Goal: Task Accomplishment & Management: Manage account settings

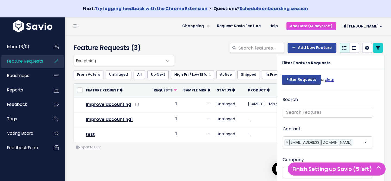
select select
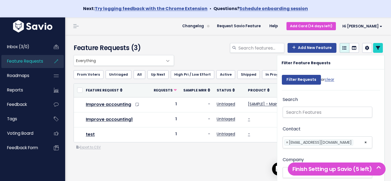
scroll to position [21, 0]
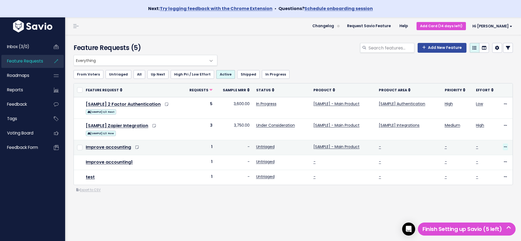
click at [391, 147] on icon at bounding box center [505, 147] width 3 height 4
click at [391, 170] on link "Upvote" at bounding box center [487, 172] width 40 height 11
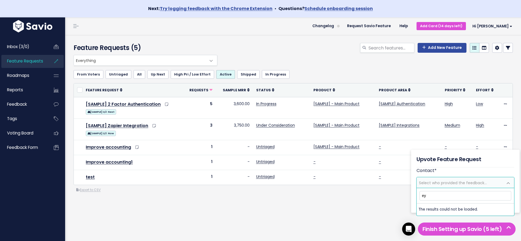
type input "е"
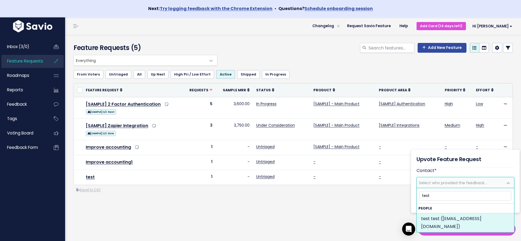
type input "test"
select select "90203793"
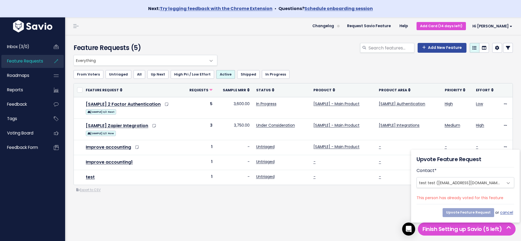
click at [391, 180] on span "This person has already voted for this feature" at bounding box center [466, 197] width 98 height 7
click at [239, 180] on div "Everything Any Product: Any Product Area Any Product: No Product Area No Produc…" at bounding box center [294, 146] width 448 height 182
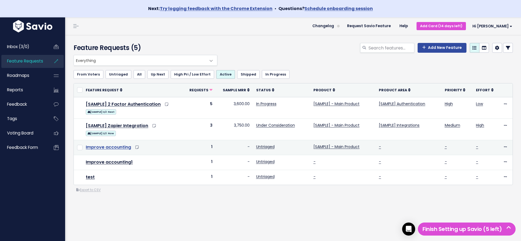
click at [124, 145] on link "Improve accounting" at bounding box center [108, 147] width 45 height 6
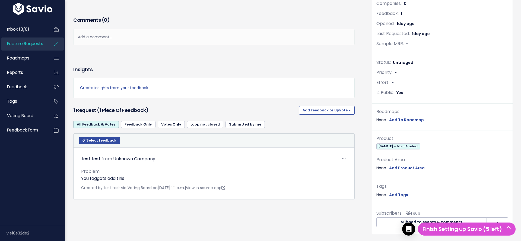
scroll to position [157, 0]
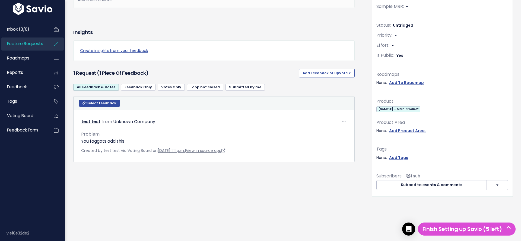
click at [512, 185] on div "Subscribers 1 sub Subbed to events & comments Subscribe to events & comments Su…" at bounding box center [442, 184] width 141 height 24
click at [495, 183] on button "button" at bounding box center [498, 185] width 22 height 10
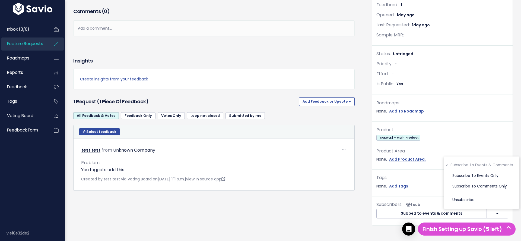
scroll to position [0, 0]
click at [320, 194] on div "Description Improve accounting in MVE Comments ( 0 ) Add a comment... | | | | A…" at bounding box center [218, 97] width 299 height 273
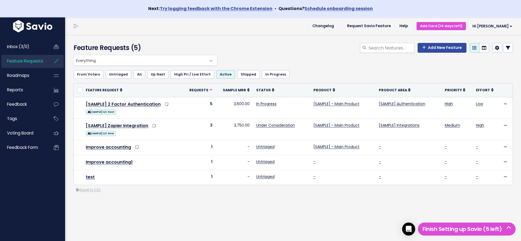
scroll to position [17, 0]
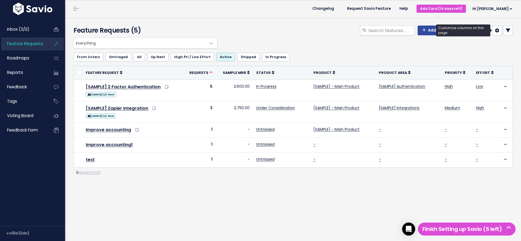
click at [497, 31] on icon at bounding box center [497, 30] width 4 height 4
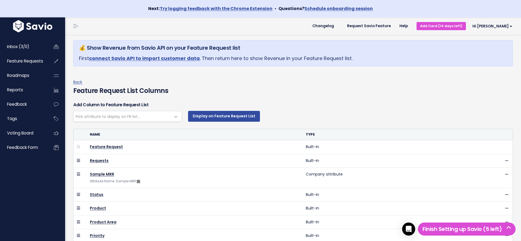
select select
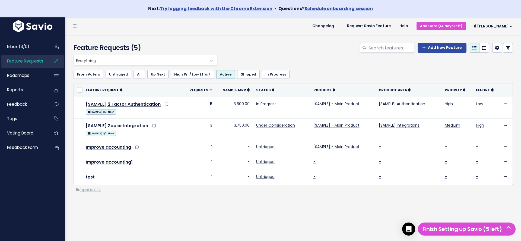
scroll to position [17, 0]
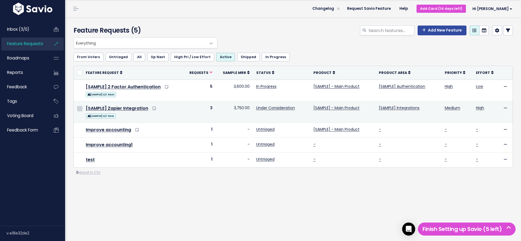
click at [78, 107] on input "checkbox" at bounding box center [79, 108] width 5 height 5
checkbox input "true"
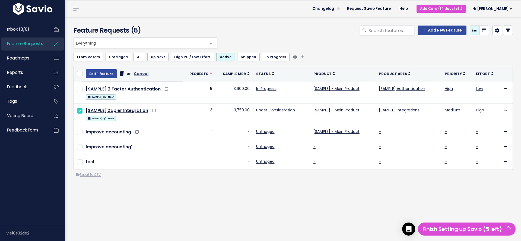
click at [149, 56] on link "Up Next" at bounding box center [157, 57] width 21 height 9
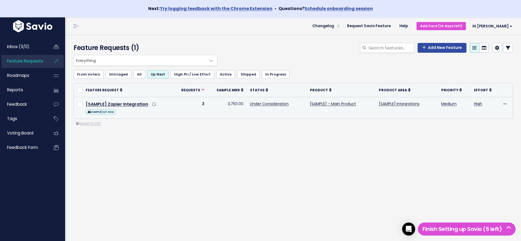
click at [502, 105] on td "Edit Upvote Add to Roadmap Merge Delete" at bounding box center [506, 107] width 14 height 21
click at [504, 103] on icon at bounding box center [505, 104] width 3 height 4
click at [485, 141] on link "Add to Roadmap" at bounding box center [486, 139] width 40 height 11
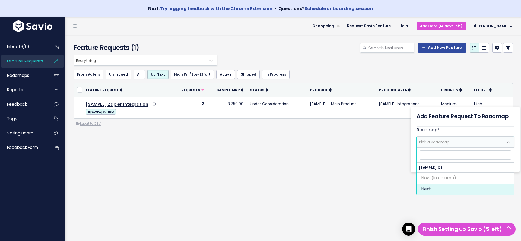
click at [460, 140] on span "Pick a Roadmap" at bounding box center [460, 142] width 86 height 10
select select "1881"
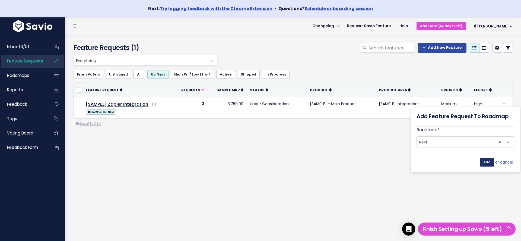
click at [484, 163] on input "Add" at bounding box center [487, 162] width 14 height 9
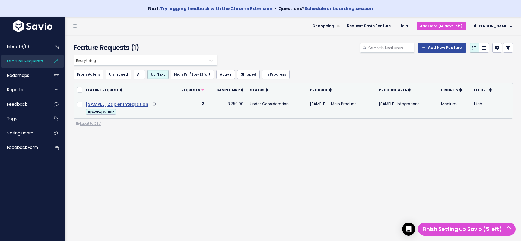
click at [122, 103] on link "[SAMPLE] Zapier Integration" at bounding box center [117, 104] width 62 height 6
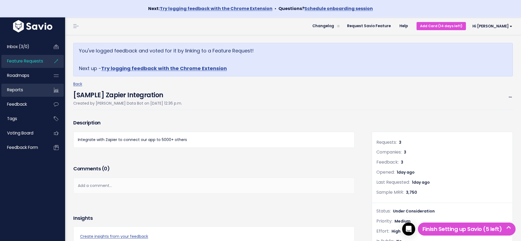
click at [27, 90] on link "Reports" at bounding box center [23, 90] width 44 height 12
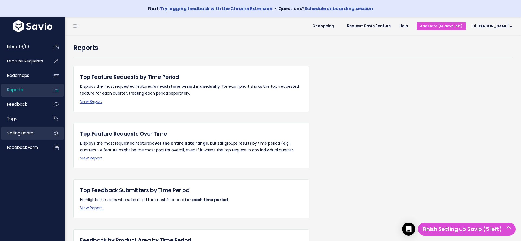
click at [38, 134] on link "Voting Board" at bounding box center [23, 133] width 44 height 12
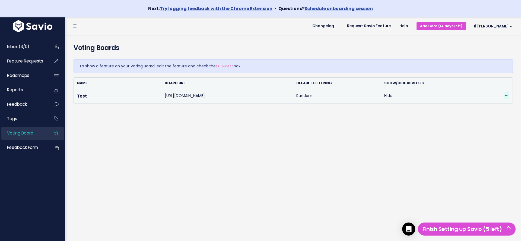
click at [507, 94] on icon at bounding box center [507, 96] width 3 height 4
click at [484, 108] on link "Edit" at bounding box center [488, 110] width 39 height 11
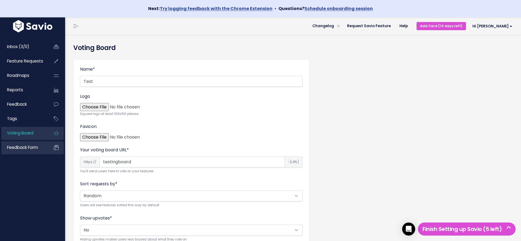
click at [29, 148] on span "Feedback form" at bounding box center [22, 147] width 31 height 6
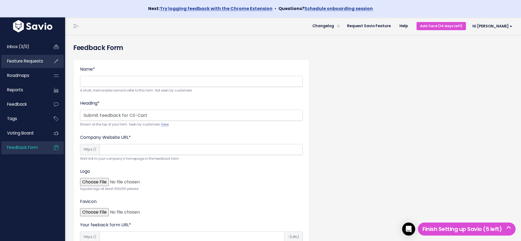
click at [32, 61] on span "Feature Requests" at bounding box center [25, 61] width 36 height 6
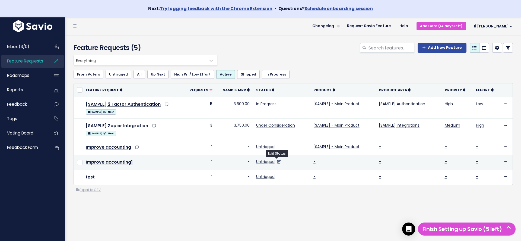
click at [277, 162] on icon at bounding box center [279, 162] width 4 height 4
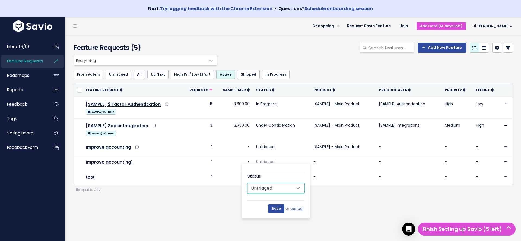
click at [281, 187] on select "Untriaged Under Consideration Planned In Progress Shipped Closed Won't do" at bounding box center [276, 188] width 57 height 11
select select "WONT_DO"
click at [280, 210] on input "Save" at bounding box center [276, 208] width 16 height 9
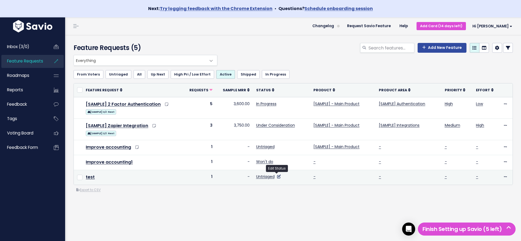
click at [278, 176] on icon at bounding box center [279, 177] width 4 height 4
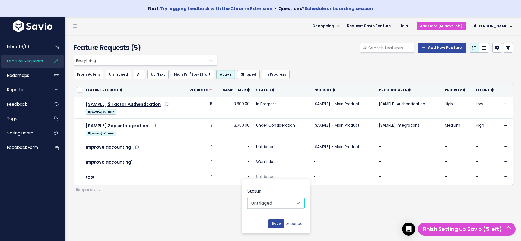
click at [278, 204] on select "Untriaged Under Consideration Planned In Progress Shipped Closed Won't do" at bounding box center [276, 203] width 57 height 11
select select "SHIPPED"
click at [273, 223] on input "Save" at bounding box center [276, 223] width 16 height 9
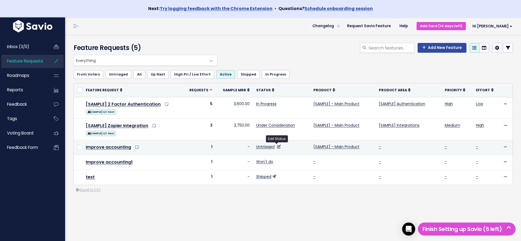
click at [278, 146] on icon at bounding box center [279, 147] width 4 height 4
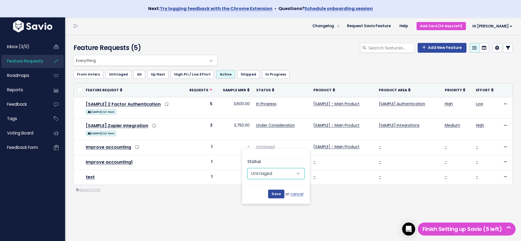
click at [276, 176] on select "Untriaged Under Consideration Planned In Progress Shipped Closed Won't do" at bounding box center [276, 173] width 57 height 11
select select "IN_PROGRESS"
click at [274, 194] on input "Save" at bounding box center [276, 194] width 16 height 9
